Goal: Information Seeking & Learning: Learn about a topic

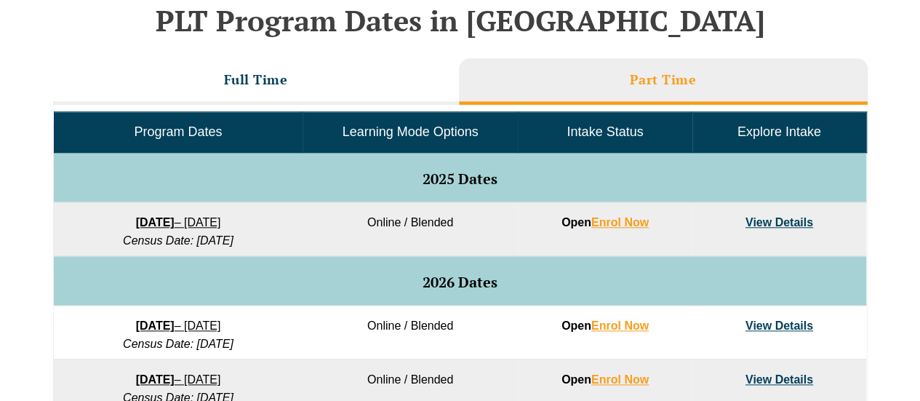
scroll to position [673, 0]
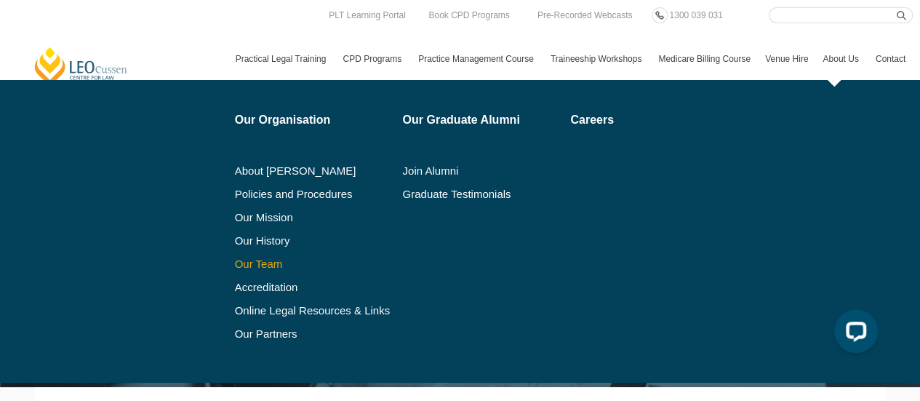
click at [281, 260] on link "Our Team" at bounding box center [314, 264] width 158 height 12
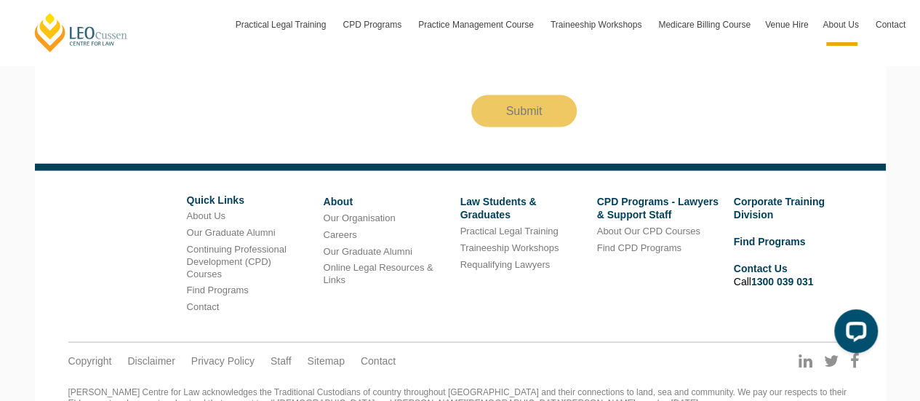
scroll to position [9660, 0]
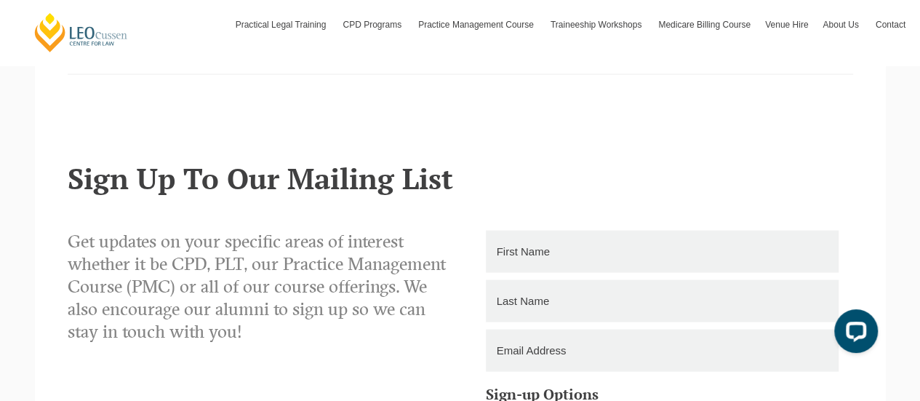
scroll to position [2136, 0]
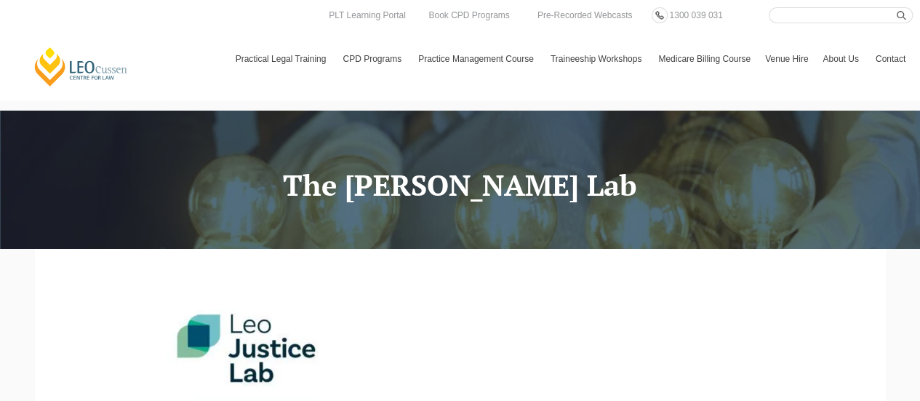
drag, startPoint x: 927, startPoint y: 19, endPoint x: 920, endPoint y: -2, distance: 22.1
click at [920, 0] on html "[PERSON_NAME] Centre for Law Search here Practical Legal Training Our Practical…" at bounding box center [460, 200] width 920 height 401
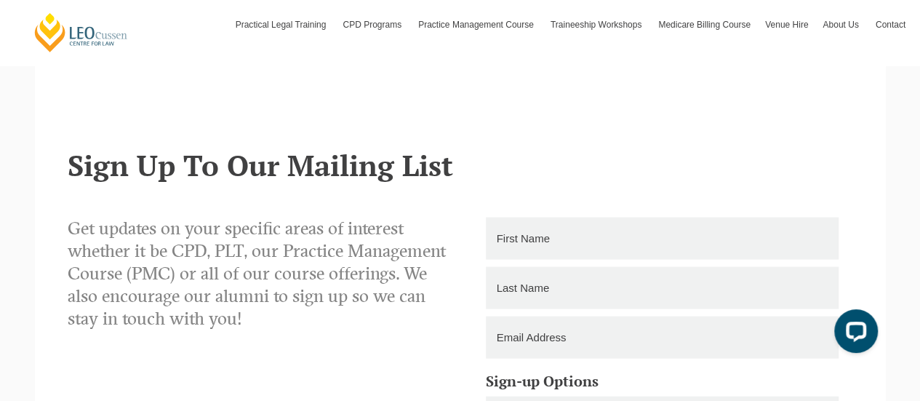
scroll to position [2136, 0]
